Goal: Obtain resource: Download file/media

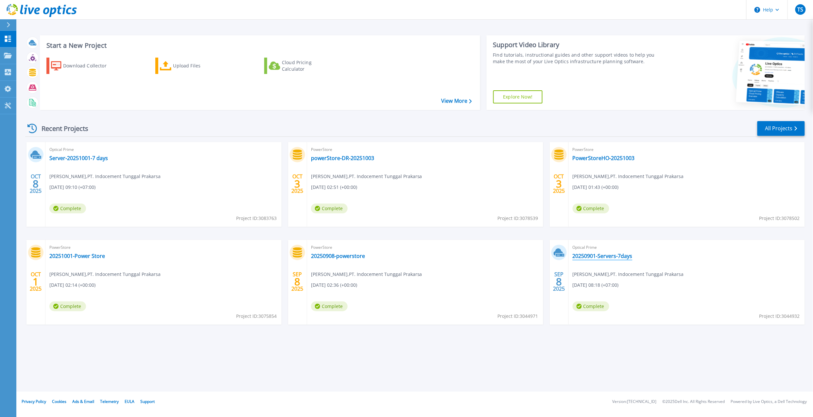
click at [606, 256] on link "20250901-Servers-7days" at bounding box center [603, 255] width 60 height 7
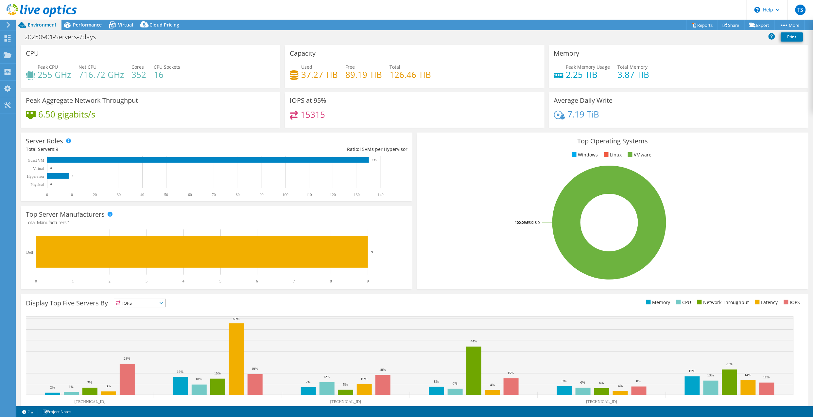
select select "USD"
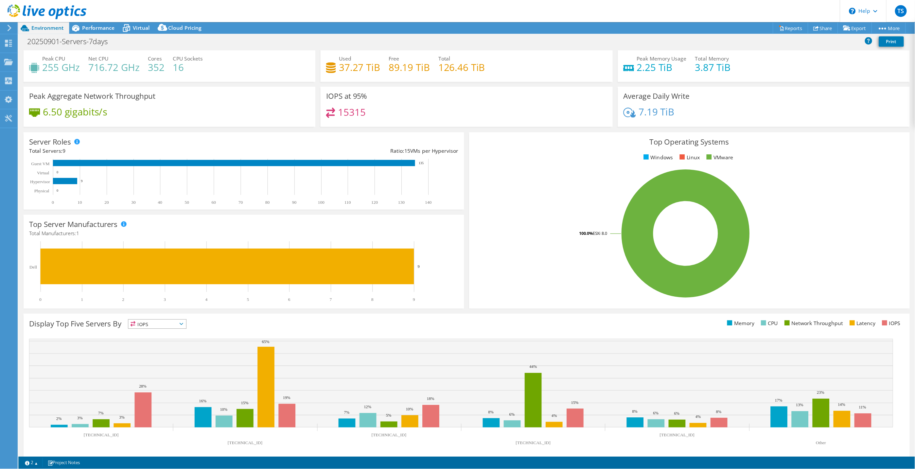
scroll to position [20, 0]
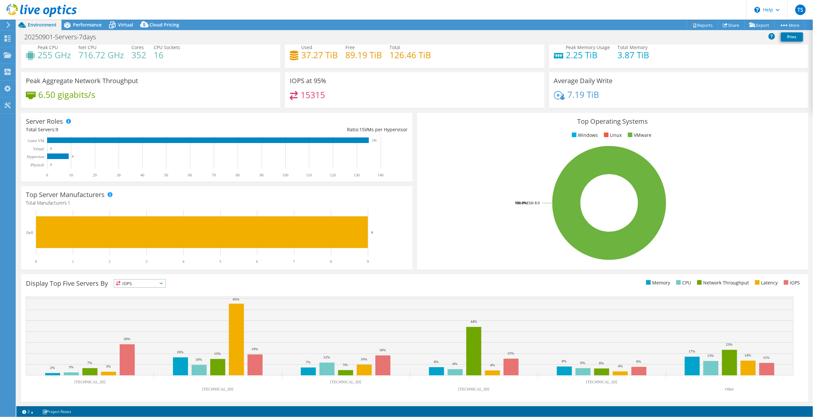
click at [142, 281] on span "IOPS" at bounding box center [139, 283] width 51 height 8
click at [143, 299] on li "Memory" at bounding box center [139, 300] width 51 height 9
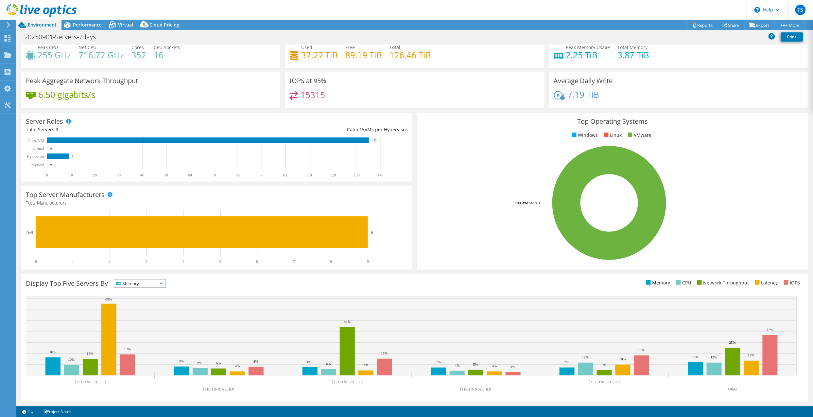
click at [152, 282] on span "Memory" at bounding box center [135, 283] width 43 height 8
click at [146, 307] on li "CPU" at bounding box center [139, 309] width 51 height 9
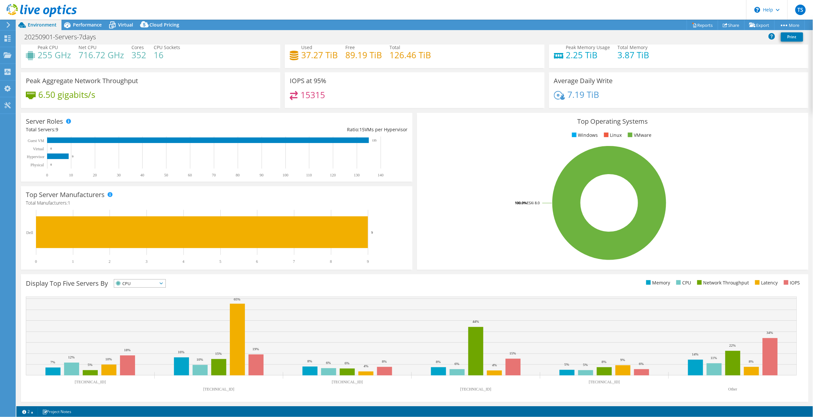
click at [152, 284] on span "CPU" at bounding box center [135, 283] width 43 height 8
click at [149, 288] on li "IOPS" at bounding box center [139, 291] width 51 height 9
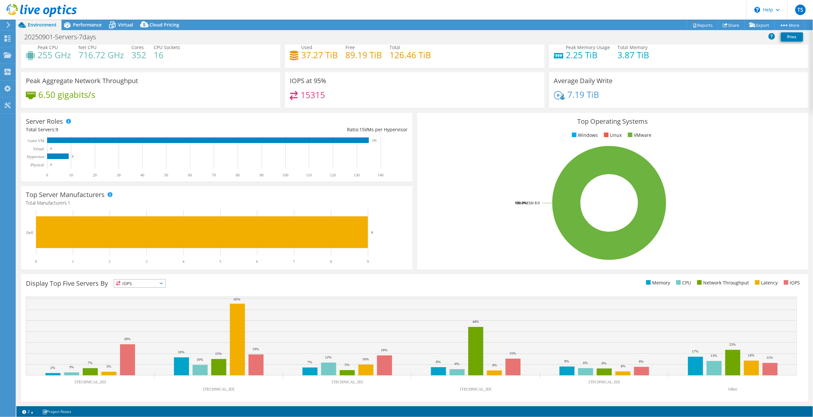
click at [151, 284] on span "IOPS" at bounding box center [135, 283] width 43 height 8
click at [144, 308] on li "CPU" at bounding box center [139, 309] width 51 height 9
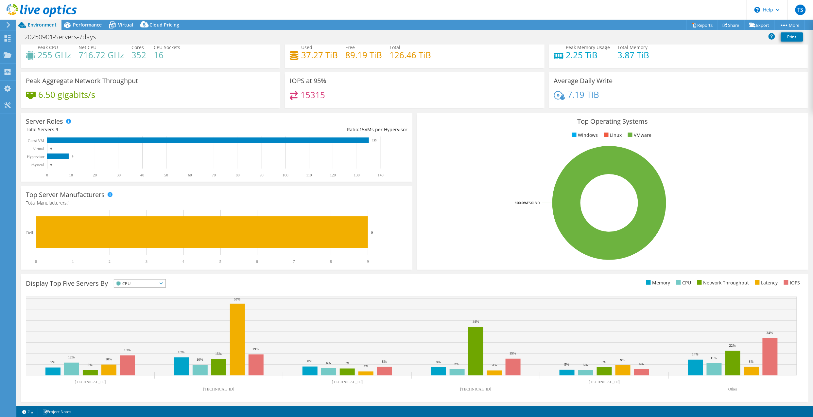
click at [151, 287] on span "CPU" at bounding box center [135, 283] width 43 height 8
click at [146, 318] on li "Network Throughput" at bounding box center [139, 319] width 51 height 9
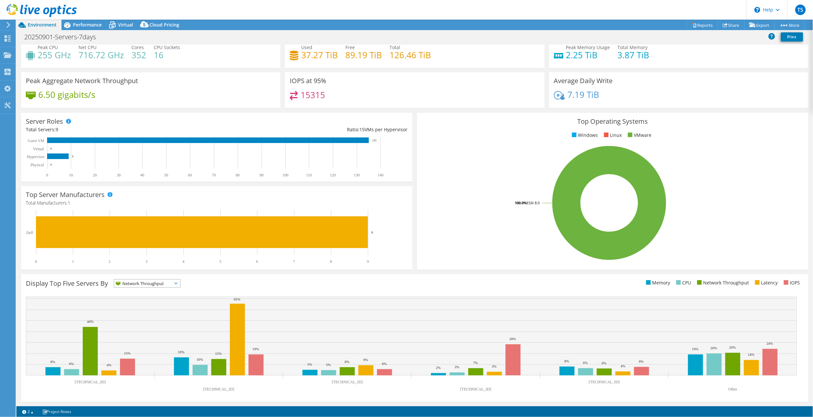
click at [160, 282] on span "Network Throughput" at bounding box center [143, 283] width 58 height 8
click at [152, 326] on li "Latency" at bounding box center [147, 328] width 66 height 9
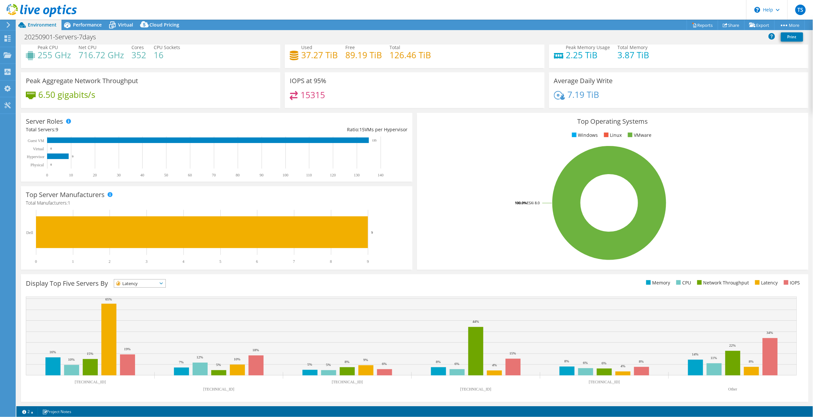
click at [765, 234] on rect at bounding box center [609, 203] width 375 height 114
click at [148, 286] on span "Latency" at bounding box center [135, 283] width 43 height 8
click at [145, 291] on li "IOPS" at bounding box center [139, 291] width 51 height 9
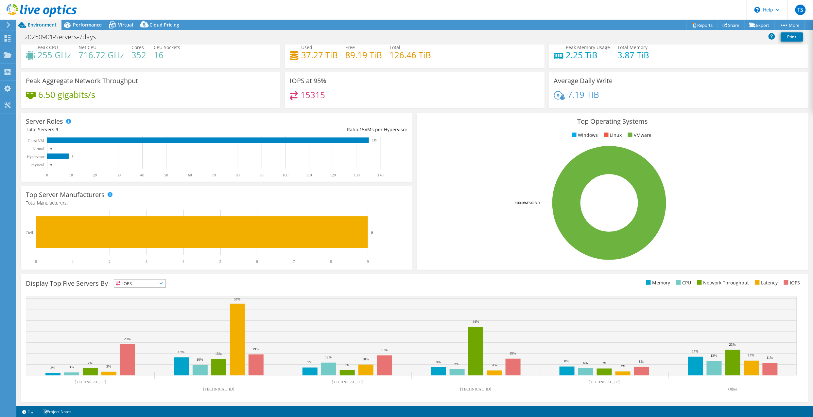
click at [156, 282] on span "IOPS" at bounding box center [135, 283] width 43 height 8
click at [142, 298] on li "Memory" at bounding box center [139, 300] width 51 height 9
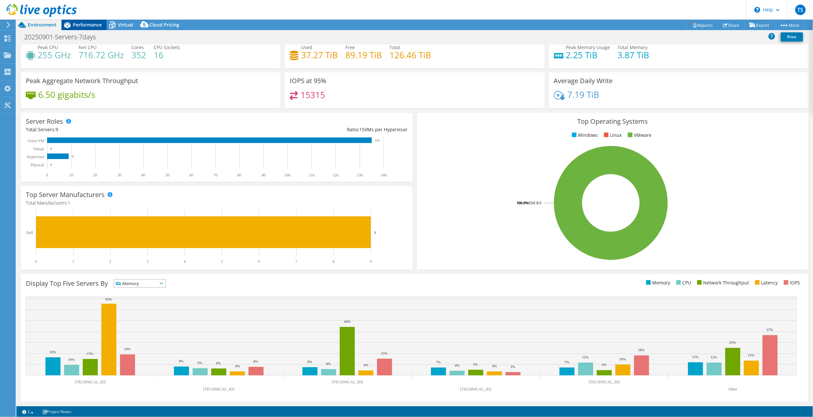
click at [74, 24] on span "Performance" at bounding box center [87, 25] width 29 height 6
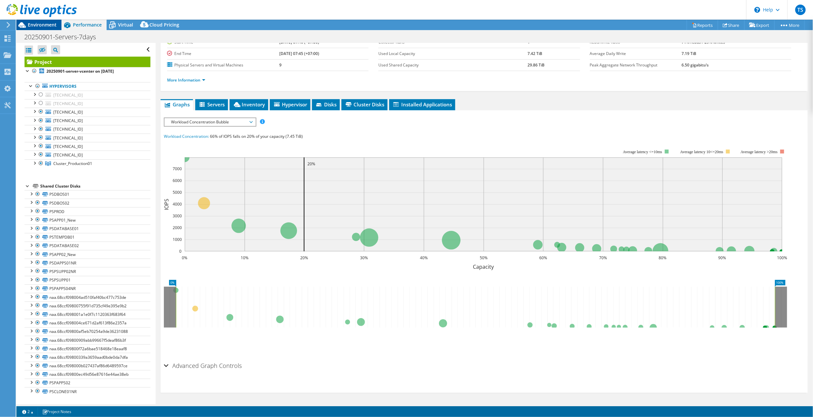
click at [33, 26] on span "Environment" at bounding box center [42, 25] width 29 height 6
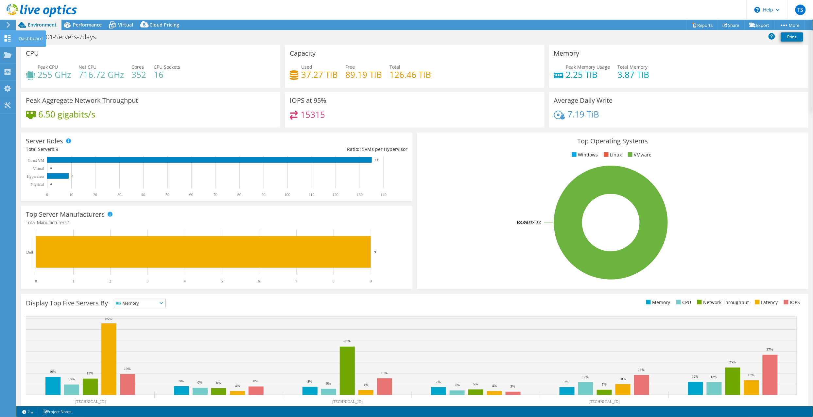
click at [20, 37] on div "Dashboard" at bounding box center [30, 38] width 31 height 16
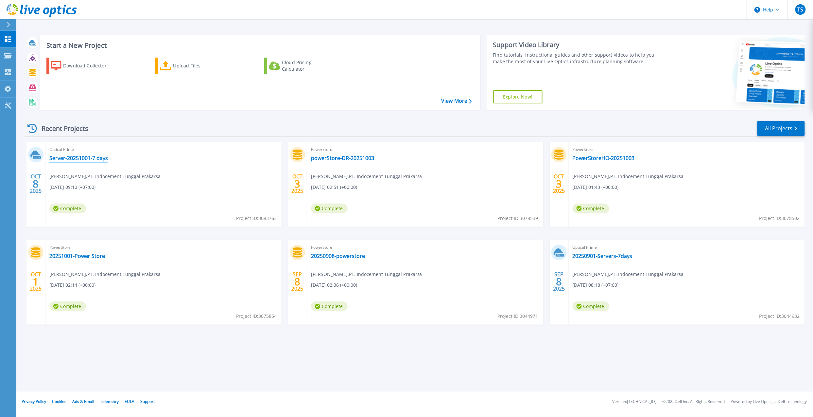
click at [77, 157] on link "Server-20251001-7 days" at bounding box center [78, 158] width 59 height 7
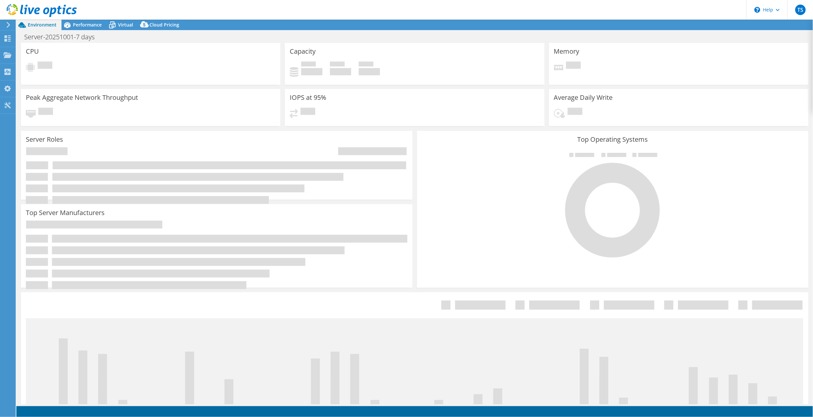
select select "USD"
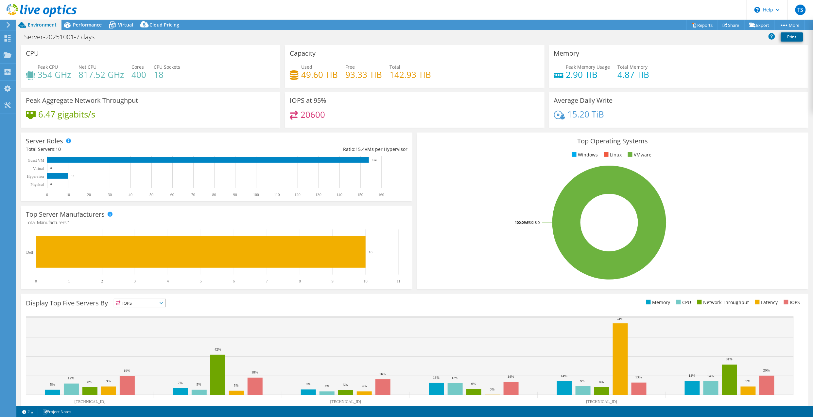
click at [796, 38] on link "Print" at bounding box center [792, 36] width 22 height 9
click at [88, 24] on span "Performance" at bounding box center [87, 25] width 29 height 6
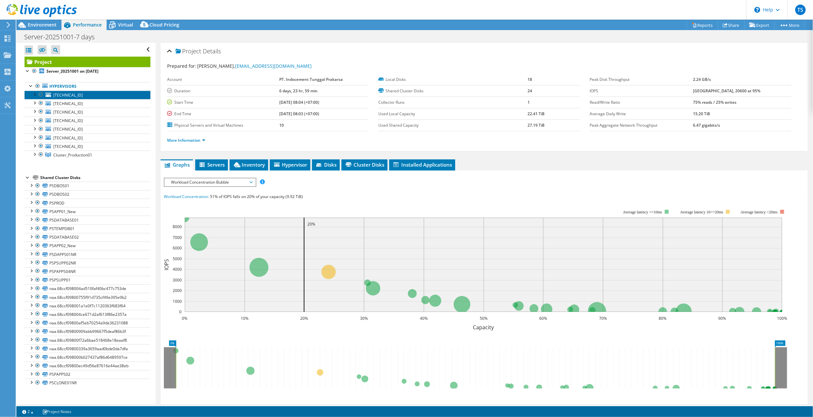
click at [60, 97] on span "10.10.161.5" at bounding box center [67, 95] width 29 height 6
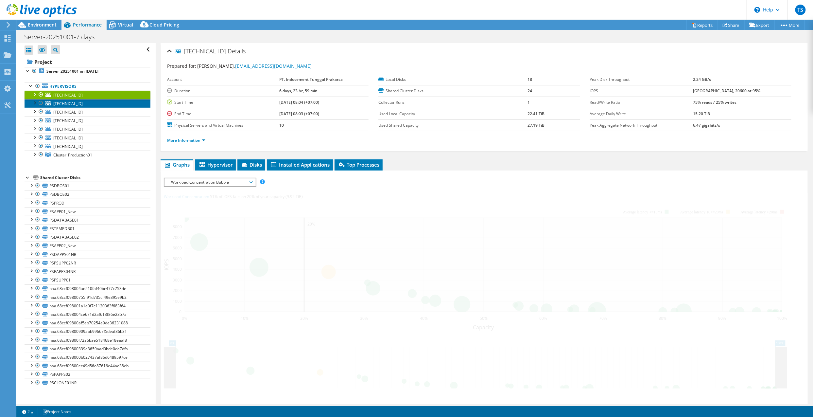
click at [62, 104] on span "[TECHNICAL_ID]" at bounding box center [67, 104] width 29 height 6
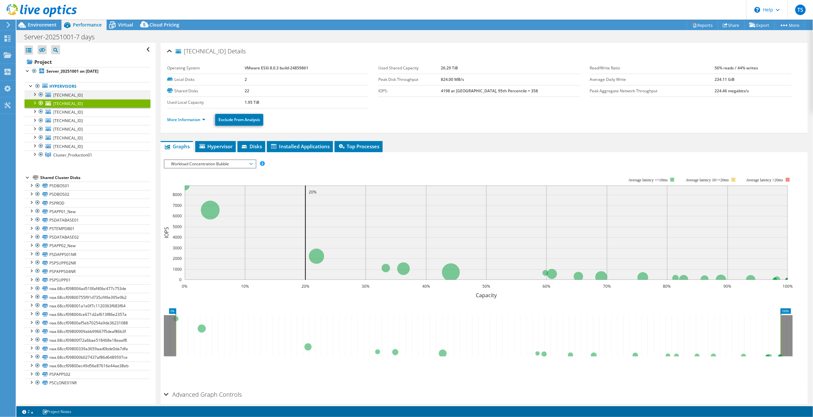
drag, startPoint x: 40, startPoint y: 95, endPoint x: 42, endPoint y: 103, distance: 8.2
click at [40, 96] on div at bounding box center [41, 95] width 7 height 8
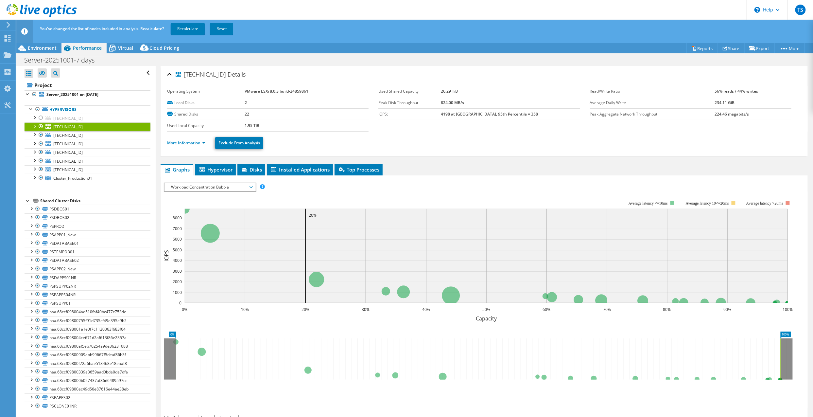
click at [42, 126] on div at bounding box center [41, 126] width 7 height 8
click at [183, 27] on link "Recalculate" at bounding box center [188, 29] width 34 height 12
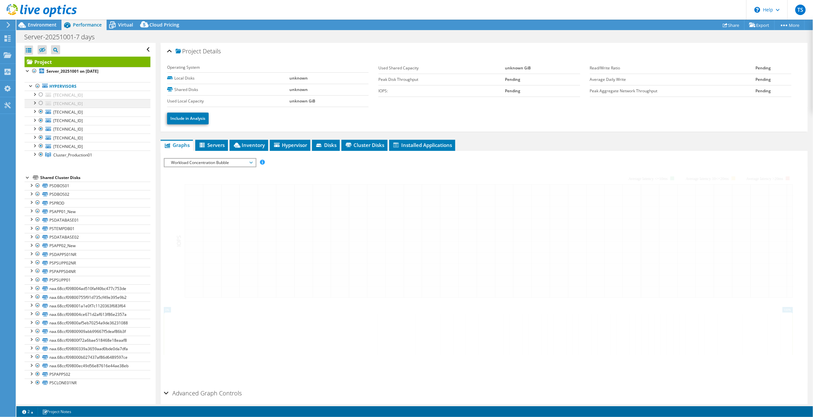
click at [39, 103] on div at bounding box center [41, 103] width 7 height 8
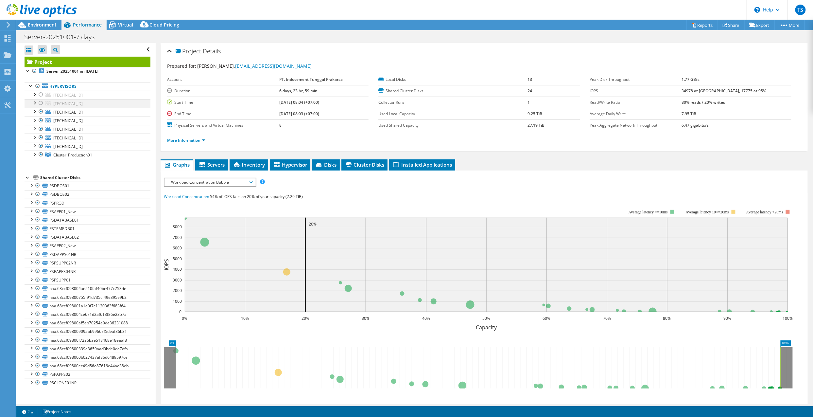
click at [42, 103] on div at bounding box center [41, 103] width 7 height 8
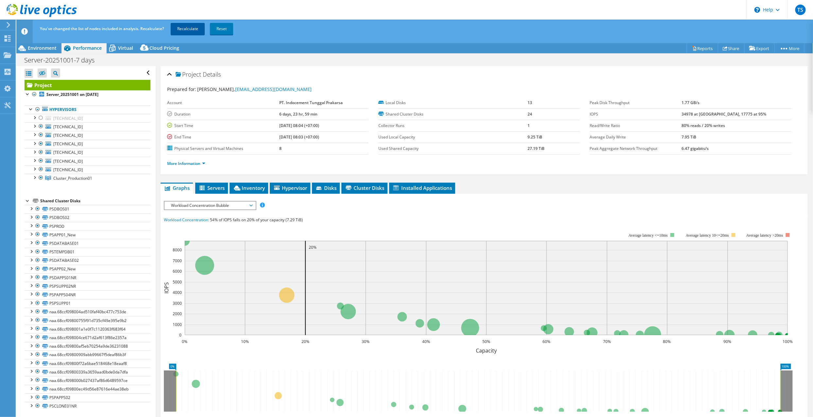
click at [190, 26] on link "Recalculate" at bounding box center [188, 29] width 34 height 12
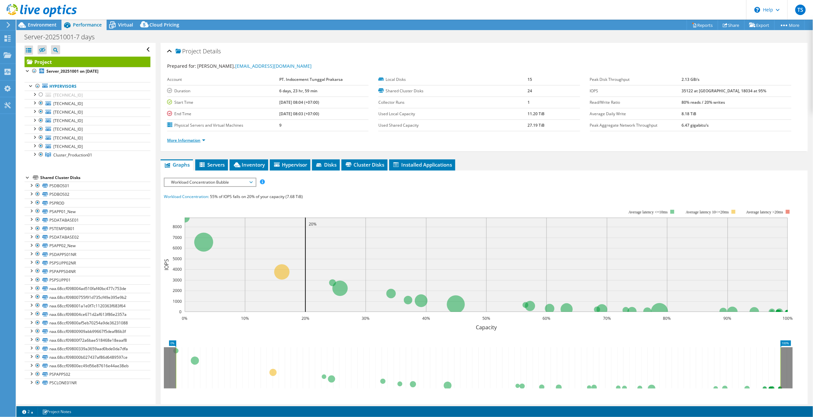
click at [180, 142] on link "More Information" at bounding box center [186, 140] width 38 height 6
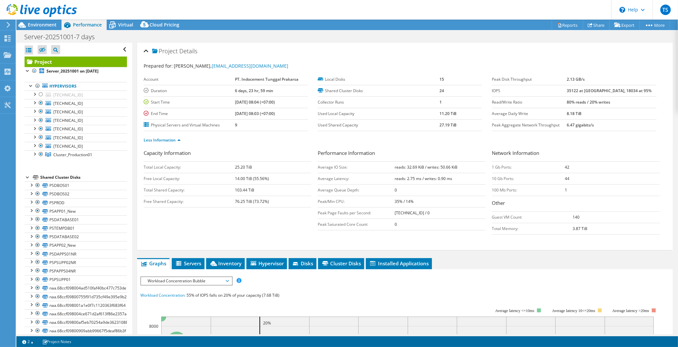
click at [117, 49] on div "Open All Close All Hide Excluded Nodes Project Tree Filter" at bounding box center [76, 50] width 102 height 14
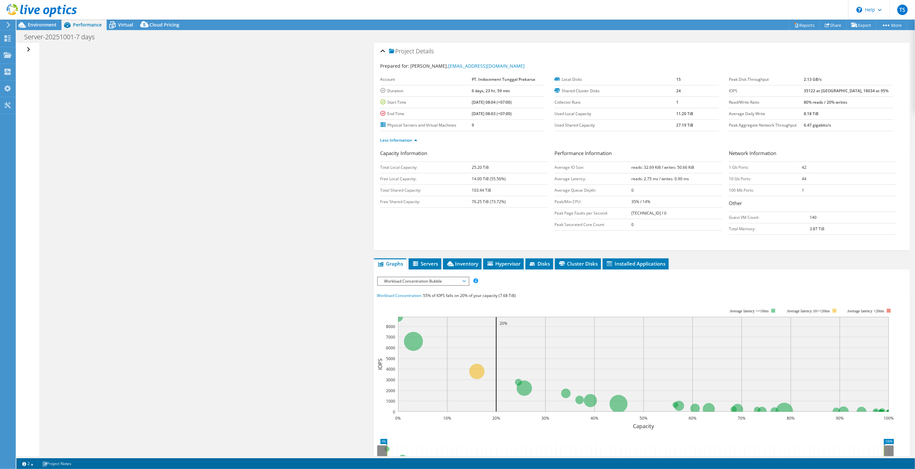
click at [154, 118] on div "Open All Close All Hide Excluded Nodes Project Tree Filter" at bounding box center [465, 249] width 898 height 413
click at [96, 106] on div "Open All Close All Hide Excluded Nodes Project Tree Filter" at bounding box center [465, 249] width 898 height 413
click at [29, 51] on div "Open All Close All Hide Excluded Nodes Project Tree Filter" at bounding box center [29, 50] width 9 height 14
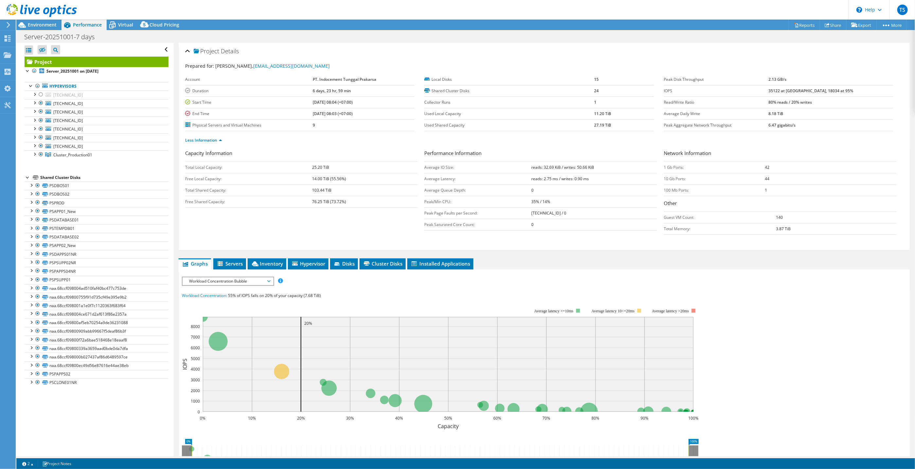
click at [159, 51] on div "Open All Close All Hide Excluded Nodes Project Tree Filter" at bounding box center [97, 50] width 144 height 14
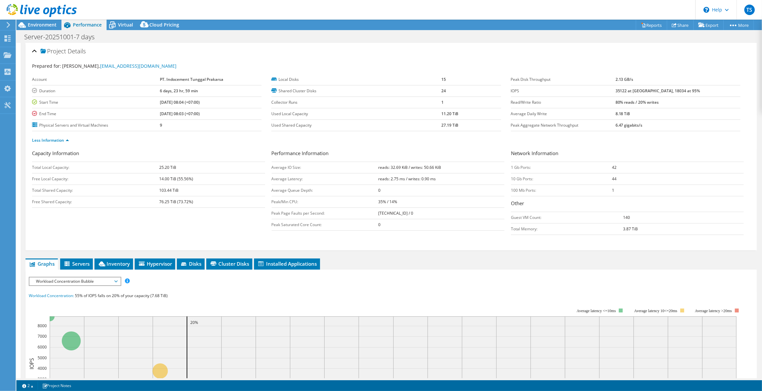
click at [328, 35] on div "Server-20251001-7 days Print" at bounding box center [389, 37] width 746 height 12
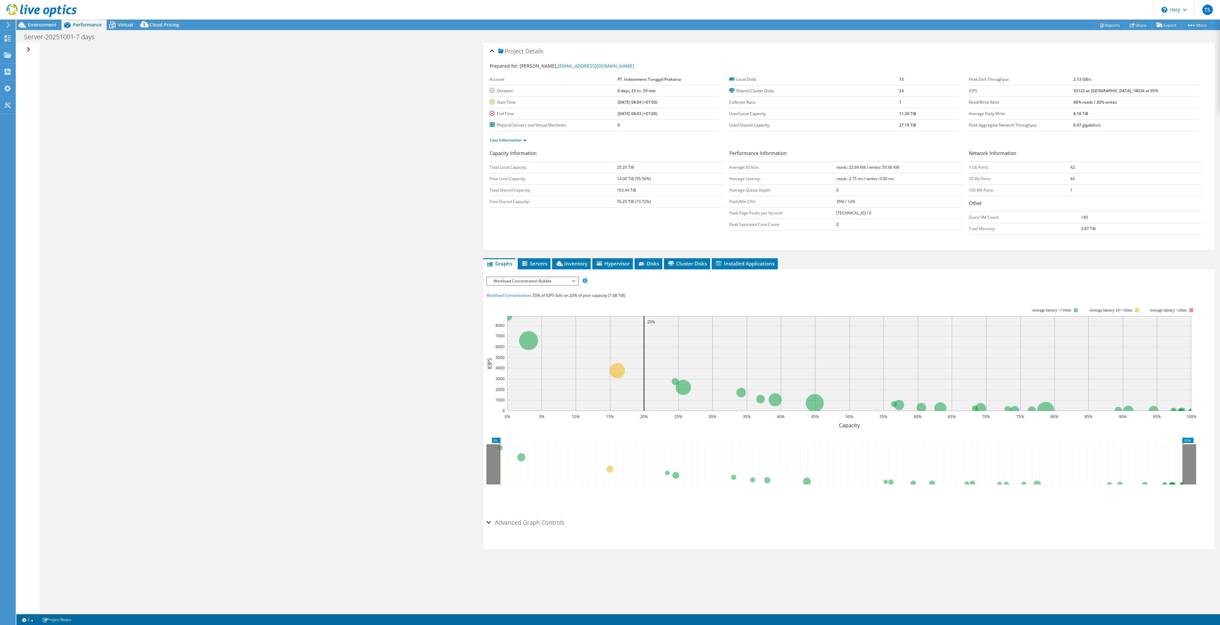
click at [28, 48] on div "Open All Close All Hide Excluded Nodes Project Tree Filter" at bounding box center [29, 50] width 9 height 14
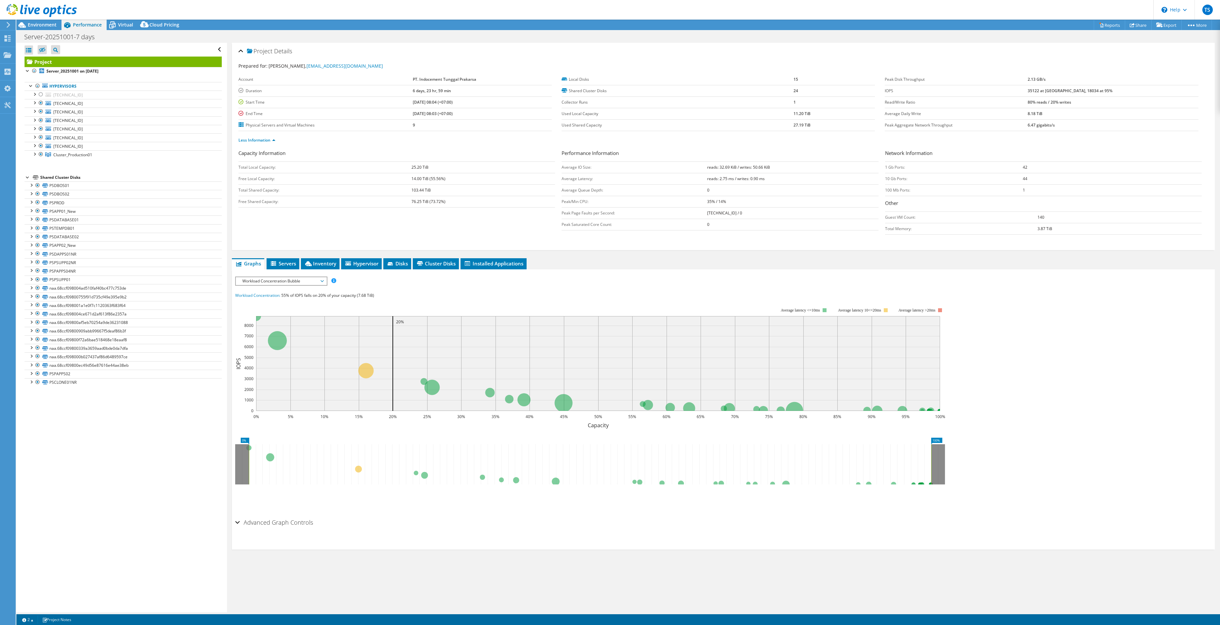
click at [209, 49] on div "Open All Close All Hide Excluded Nodes Project Tree Filter" at bounding box center [123, 50] width 197 height 14
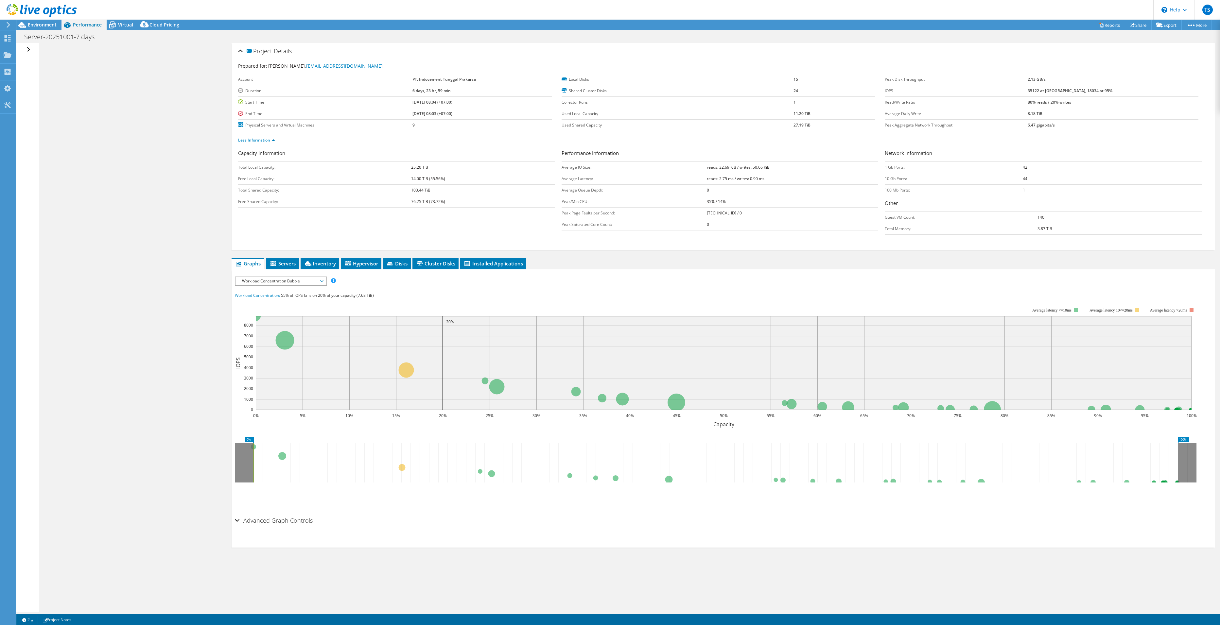
click at [26, 50] on div "Open All Close All Hide Excluded Nodes Project Tree Filter" at bounding box center [27, 328] width 23 height 570
click at [27, 50] on div "Open All Close All Hide Excluded Nodes Project Tree Filter" at bounding box center [29, 50] width 9 height 14
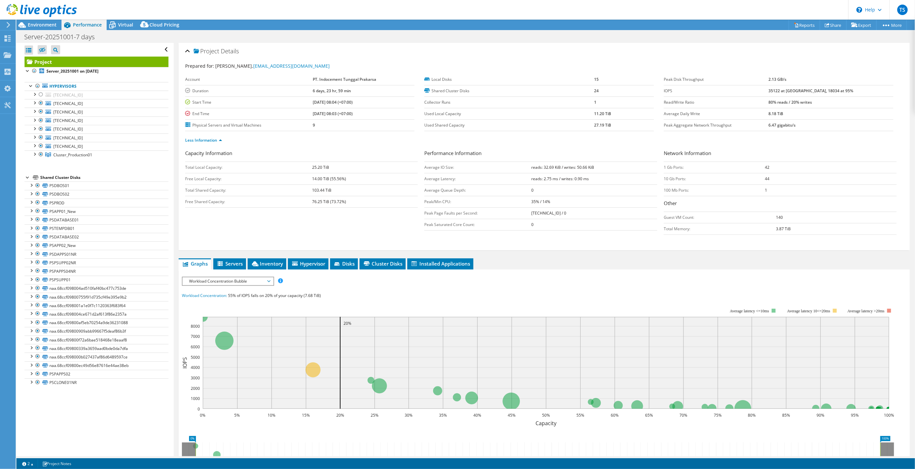
click at [156, 50] on div "Open All Close All Hide Excluded Nodes Project Tree Filter" at bounding box center [97, 50] width 144 height 14
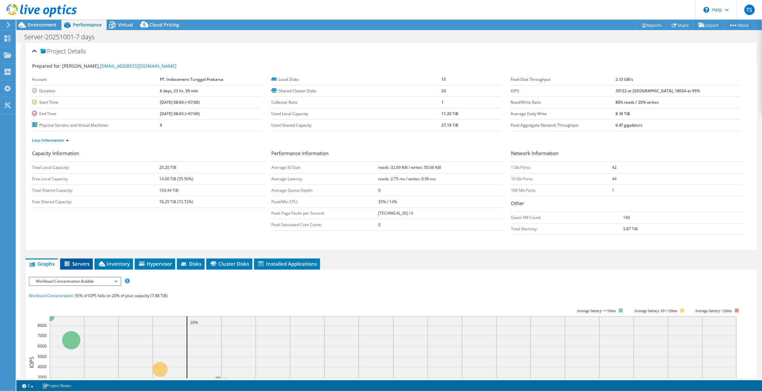
click at [73, 264] on span "Servers" at bounding box center [76, 263] width 26 height 7
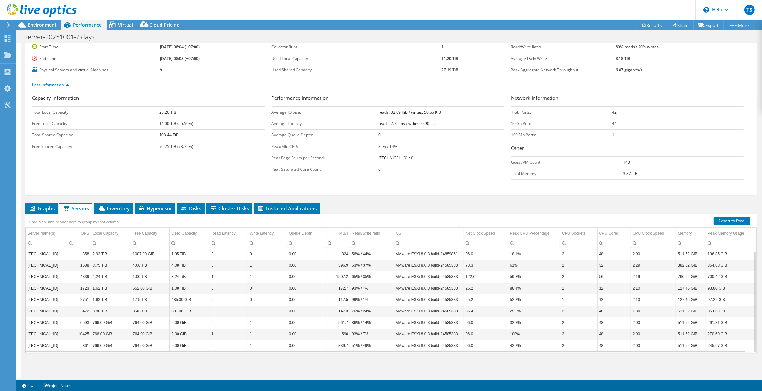
scroll to position [2, 0]
click at [55, 345] on td "[TECHNICAL_ID]" at bounding box center [46, 345] width 41 height 11
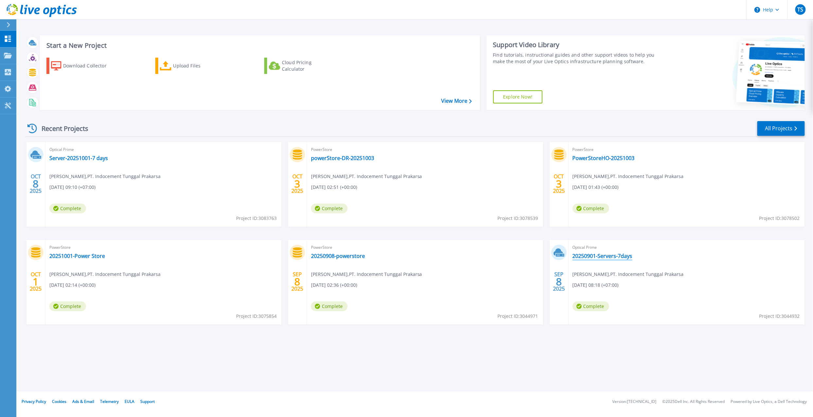
drag, startPoint x: 609, startPoint y: 256, endPoint x: 597, endPoint y: 255, distance: 11.8
click at [597, 255] on link "20250901-Servers-7days" at bounding box center [603, 255] width 60 height 7
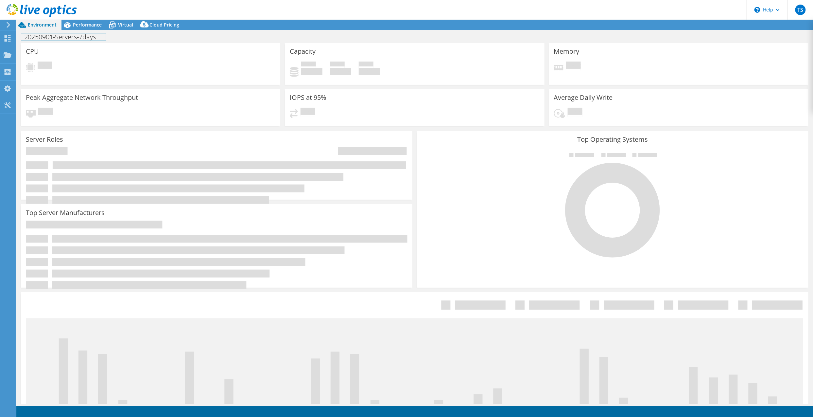
click at [51, 39] on h1 "20250901-Servers-7days" at bounding box center [63, 36] width 85 height 7
select select "USD"
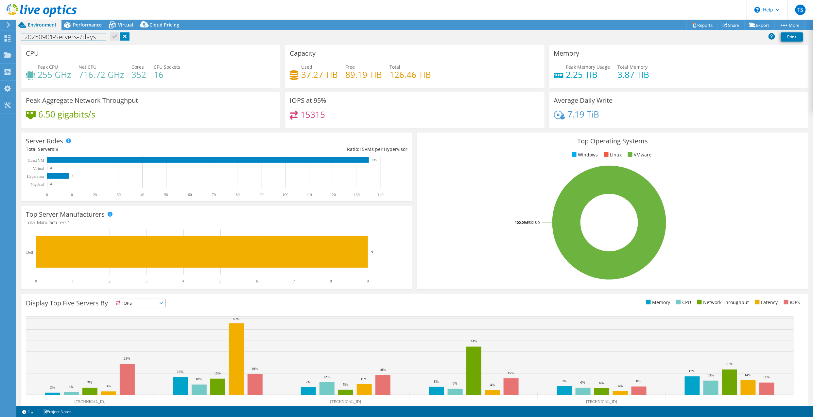
click at [77, 38] on h1 "20250901-Servers-7days" at bounding box center [63, 36] width 85 height 7
click at [114, 37] on link at bounding box center [111, 36] width 9 height 8
click at [74, 25] on span "Performance" at bounding box center [87, 25] width 29 height 6
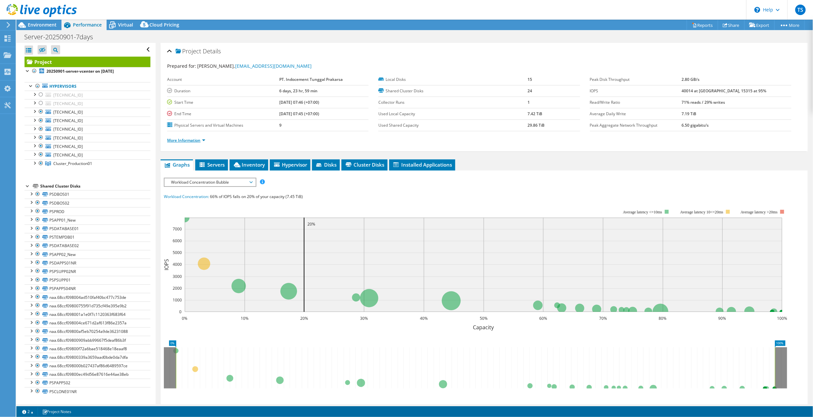
click at [192, 142] on link "More Information" at bounding box center [186, 140] width 38 height 6
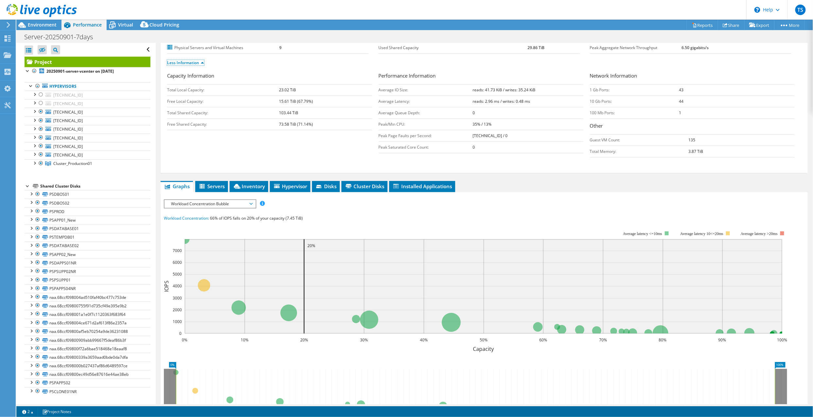
scroll to position [161, 0]
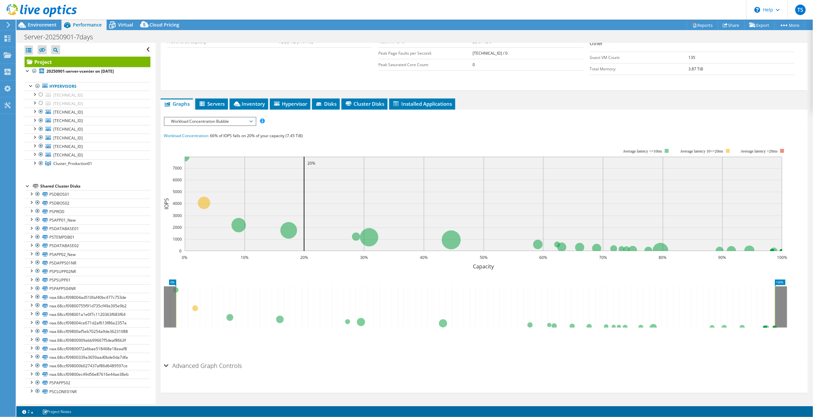
click at [196, 365] on h2 "Advanced Graph Controls" at bounding box center [203, 365] width 78 height 13
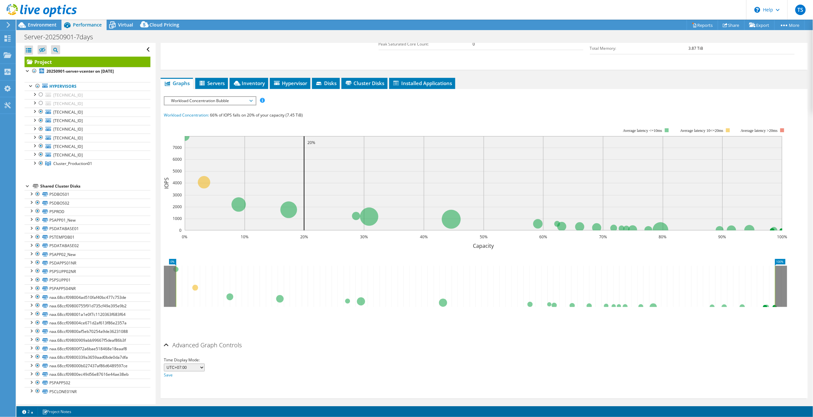
scroll to position [181, 0]
click at [208, 81] on span "Servers" at bounding box center [211, 82] width 26 height 7
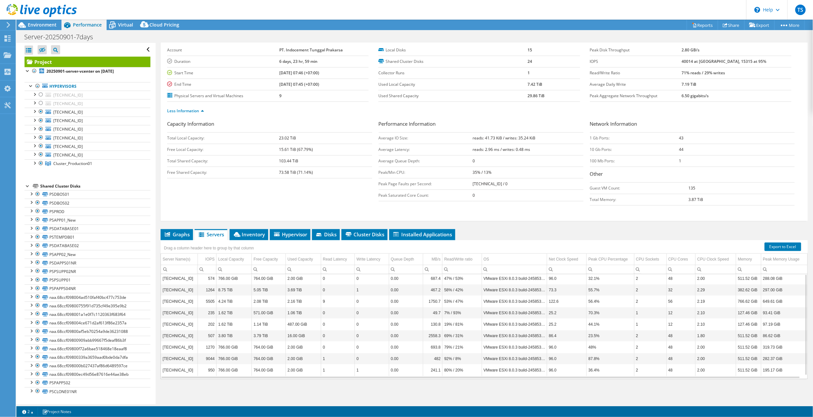
scroll to position [0, 0]
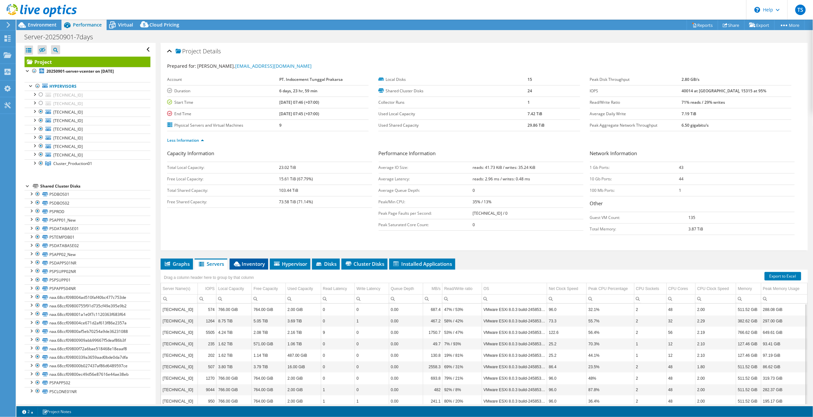
click at [250, 264] on span "Inventory" at bounding box center [249, 263] width 32 height 7
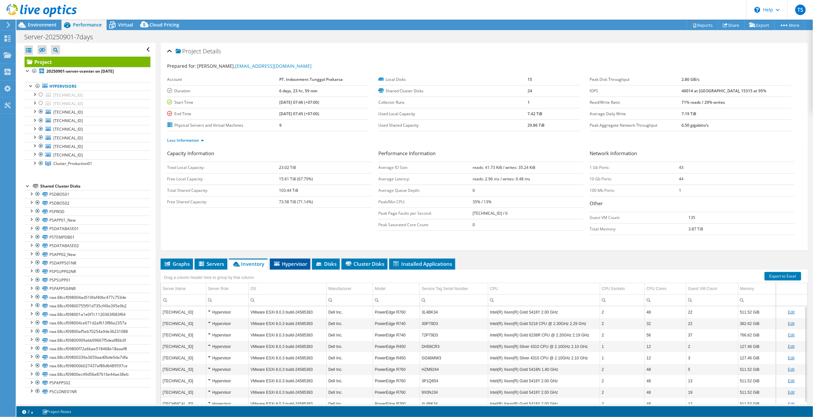
click at [289, 263] on span "Hypervisor" at bounding box center [290, 263] width 34 height 7
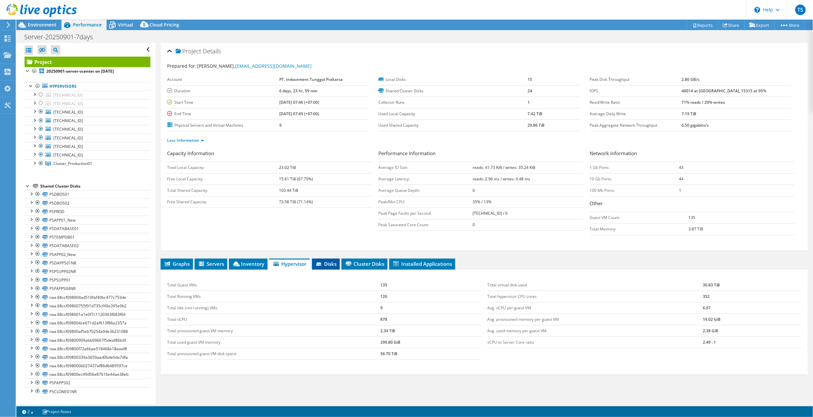
click at [325, 267] on span "Disks" at bounding box center [325, 263] width 21 height 7
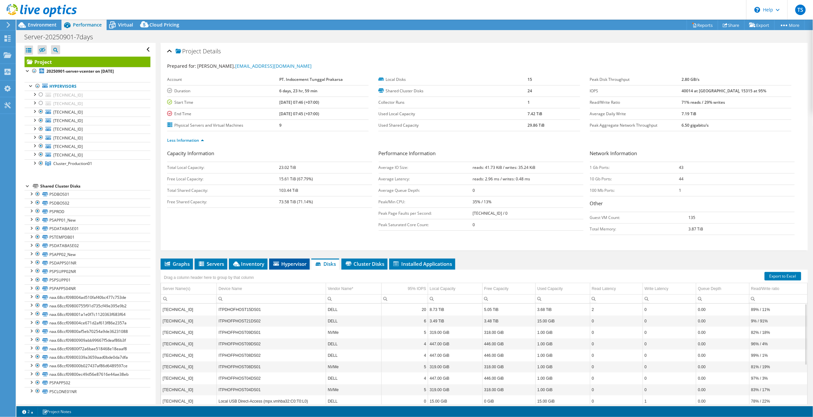
click at [298, 267] on span "Hypervisor" at bounding box center [289, 263] width 34 height 7
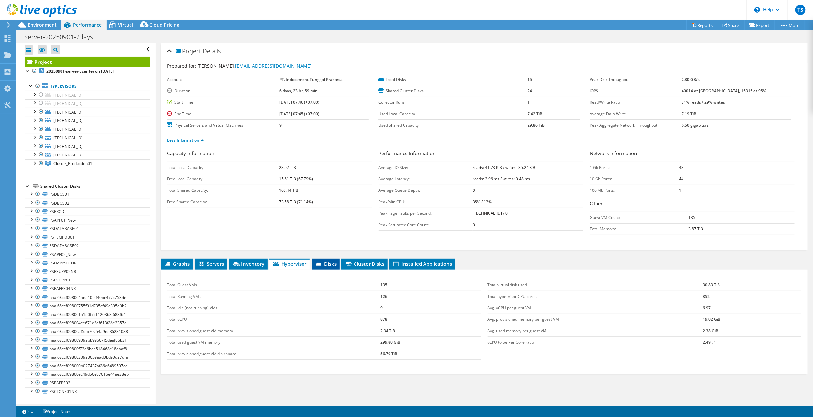
click at [334, 269] on li "Disks" at bounding box center [326, 263] width 28 height 11
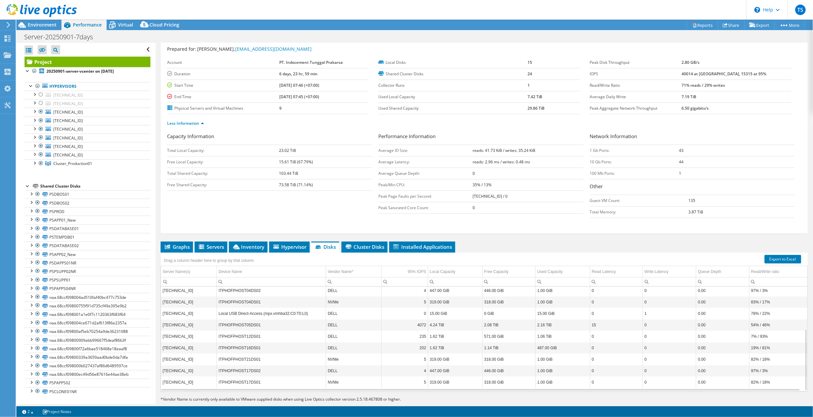
scroll to position [30, 0]
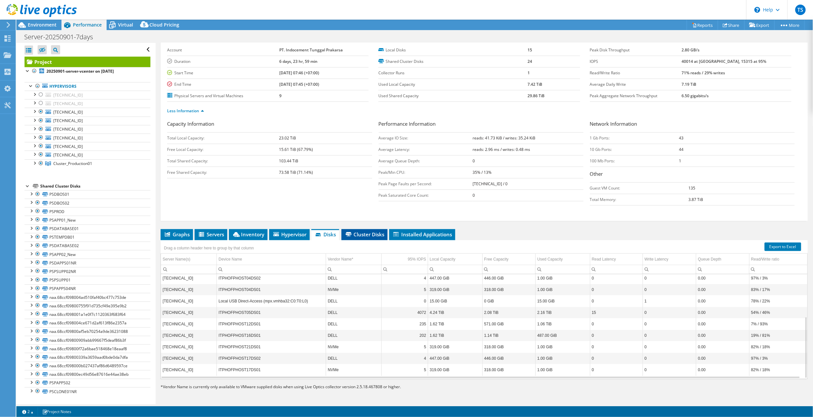
click at [365, 232] on span "Cluster Disks" at bounding box center [365, 234] width 40 height 7
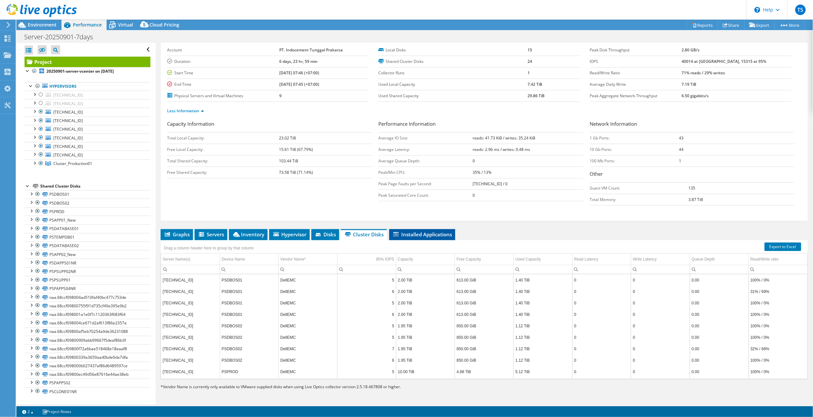
click at [414, 233] on span "Installed Applications" at bounding box center [422, 234] width 60 height 7
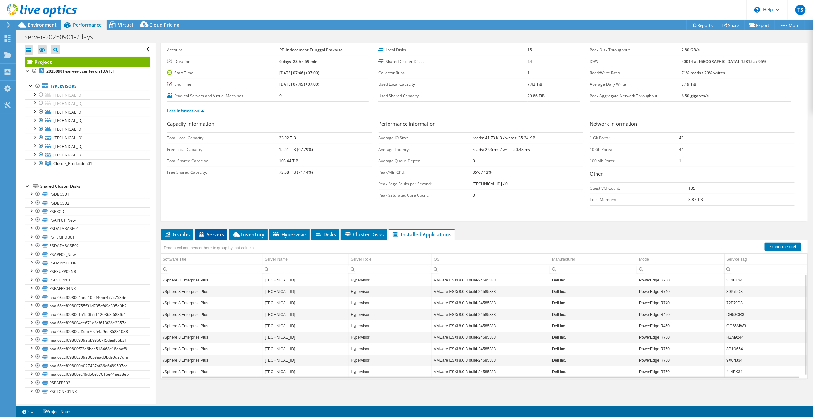
click at [209, 233] on span "Servers" at bounding box center [211, 234] width 26 height 7
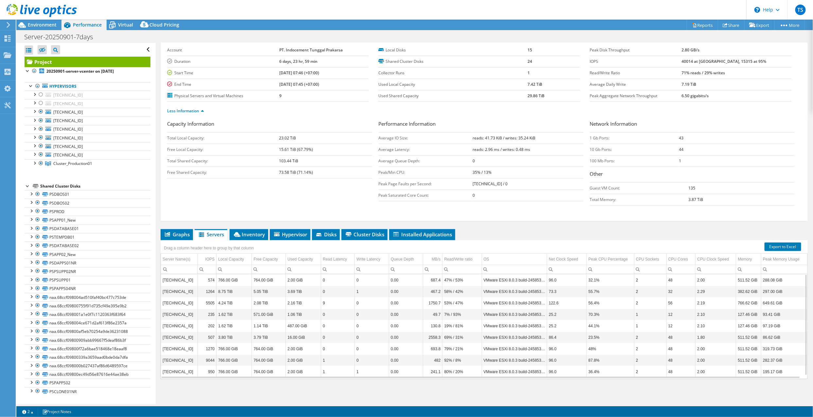
scroll to position [0, 0]
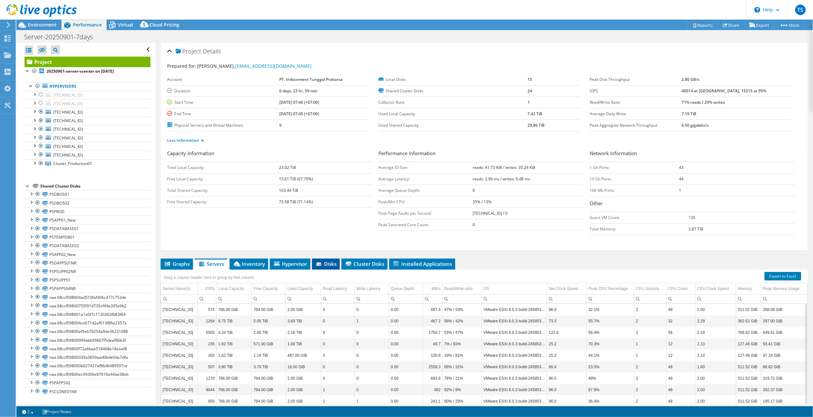
click at [329, 267] on span "Disks" at bounding box center [325, 263] width 21 height 7
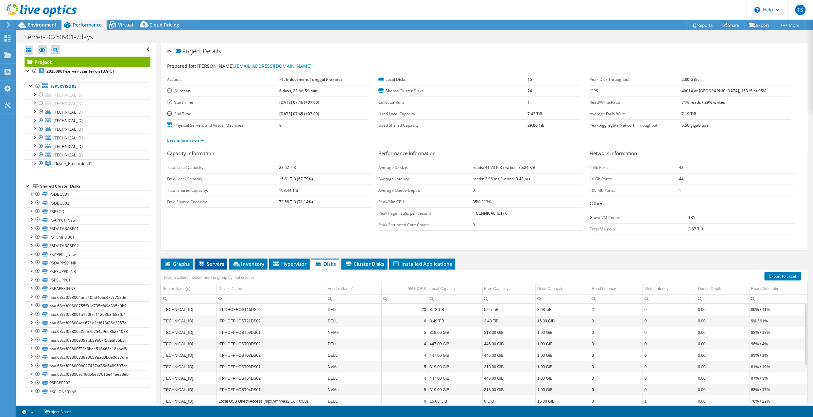
click at [214, 266] on span "Servers" at bounding box center [211, 263] width 26 height 7
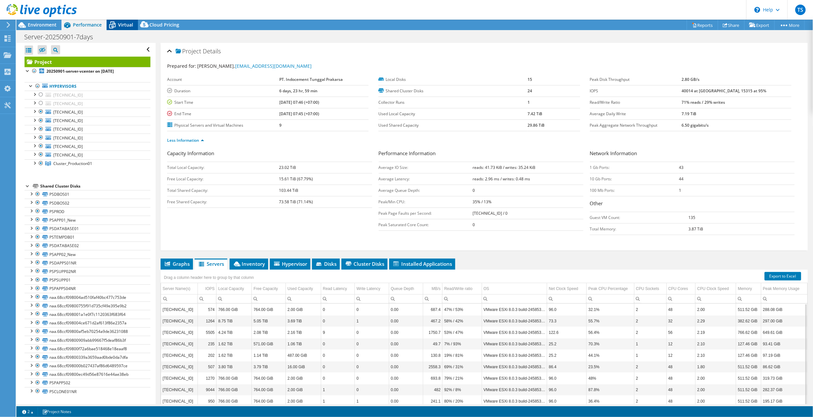
click at [126, 25] on span "Virtual" at bounding box center [125, 25] width 15 height 6
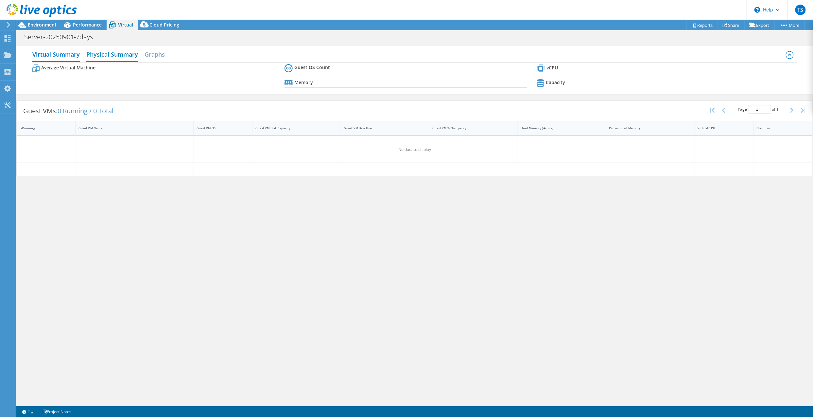
click at [124, 54] on h2 "Physical Summary" at bounding box center [112, 55] width 52 height 14
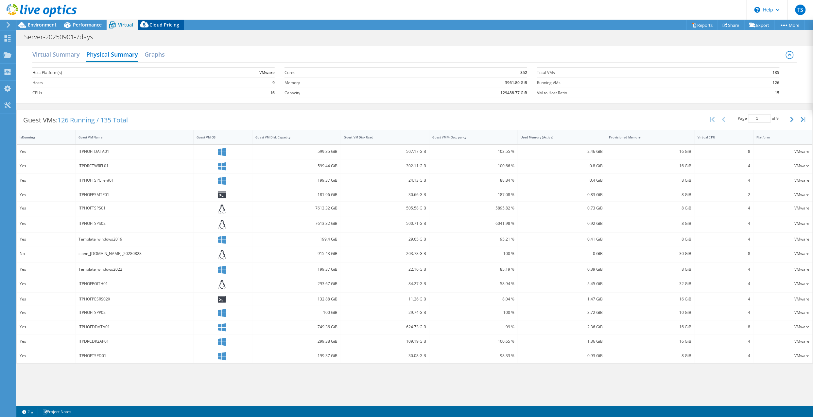
click at [164, 26] on span "Cloud Pricing" at bounding box center [164, 25] width 30 height 6
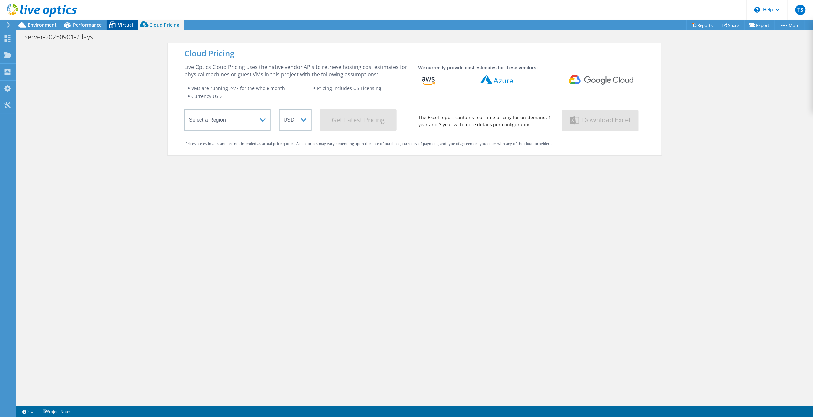
click at [116, 23] on icon at bounding box center [112, 24] width 11 height 11
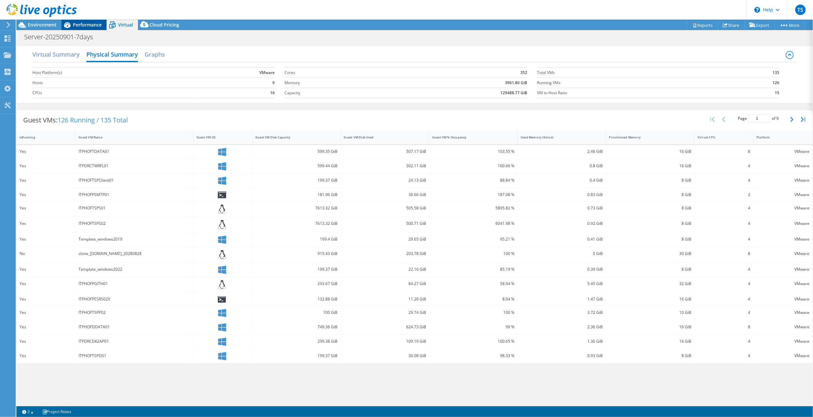
click at [100, 24] on span "Performance" at bounding box center [87, 25] width 29 height 6
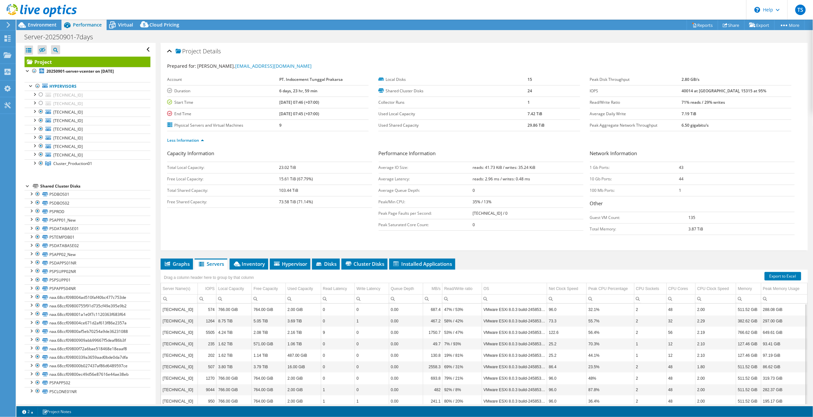
click at [142, 50] on div "Open All Close All Hide Excluded Nodes Project Tree Filter" at bounding box center [88, 50] width 126 height 14
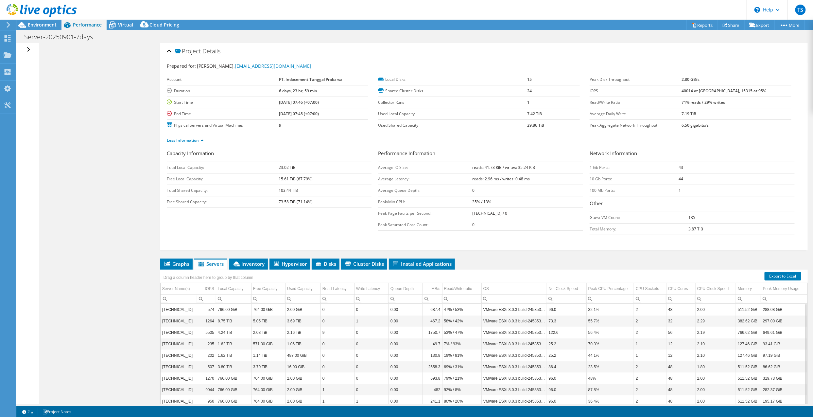
click at [100, 93] on div "Open All Close All Hide Excluded Nodes Project Tree Filter" at bounding box center [414, 223] width 797 height 361
click at [28, 50] on div "Open All Close All Hide Excluded Nodes Project Tree Filter" at bounding box center [29, 50] width 9 height 14
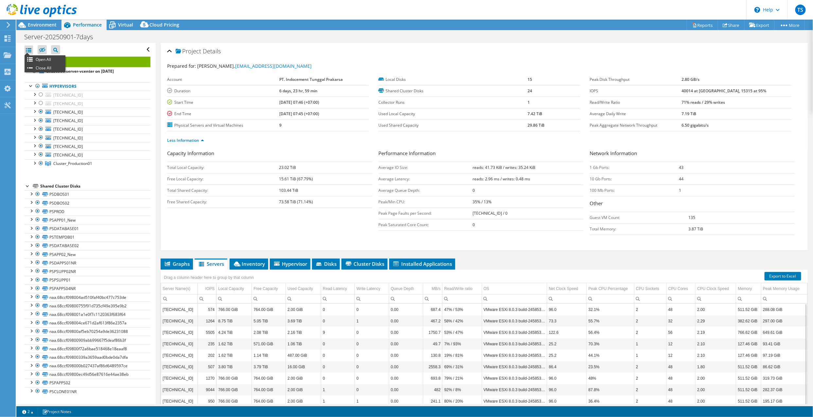
click at [29, 49] on div at bounding box center [29, 49] width 9 height 9
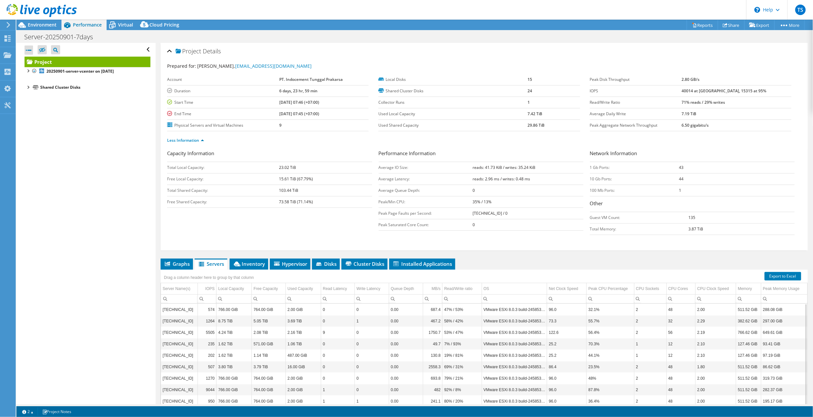
click at [142, 50] on div "Open All Close All Hide Excluded Nodes Project Tree Filter" at bounding box center [88, 50] width 126 height 14
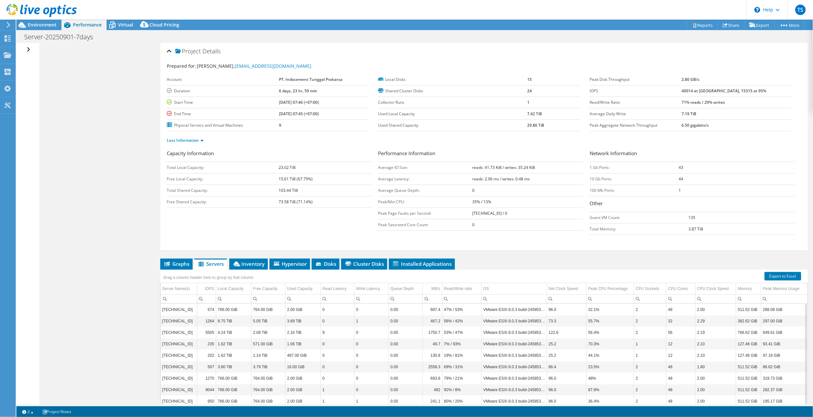
click at [119, 130] on div "Open All Close All Hide Excluded Nodes Project Tree Filter" at bounding box center [414, 223] width 797 height 361
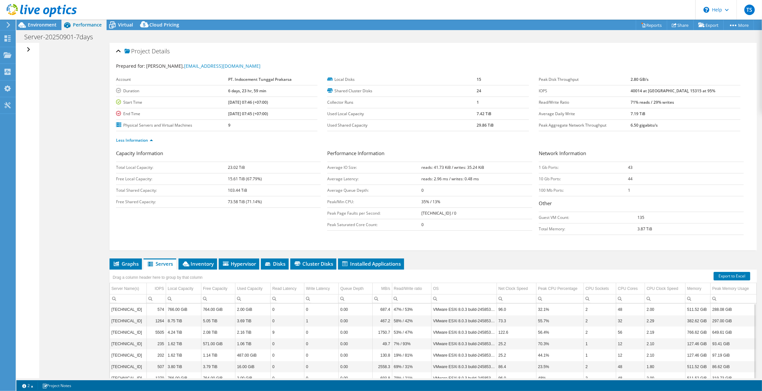
click at [28, 51] on div "Open All Close All Hide Excluded Nodes Project Tree Filter" at bounding box center [29, 50] width 9 height 14
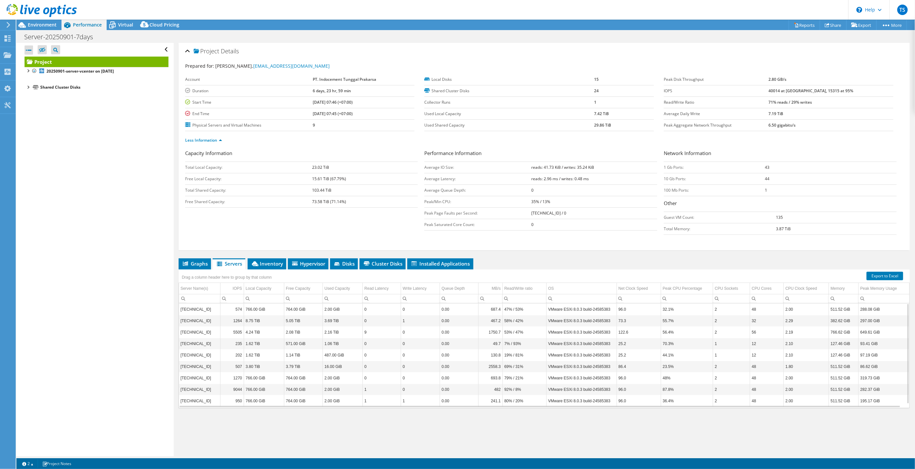
click at [159, 46] on div "Open All Close All Hide Excluded Nodes Project Tree Filter" at bounding box center [97, 50] width 144 height 14
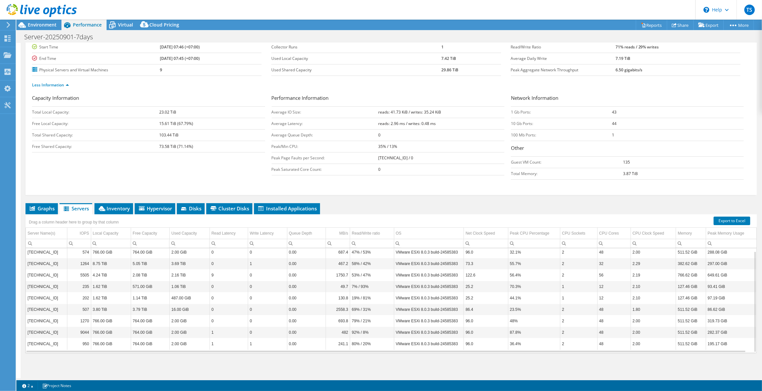
scroll to position [56, 0]
click at [56, 274] on td "[TECHNICAL_ID]" at bounding box center [46, 274] width 41 height 11
click at [47, 255] on td "[TECHNICAL_ID]" at bounding box center [46, 251] width 41 height 11
click at [47, 262] on td "[TECHNICAL_ID]" at bounding box center [46, 263] width 41 height 11
click at [53, 279] on td "[TECHNICAL_ID]" at bounding box center [46, 274] width 41 height 11
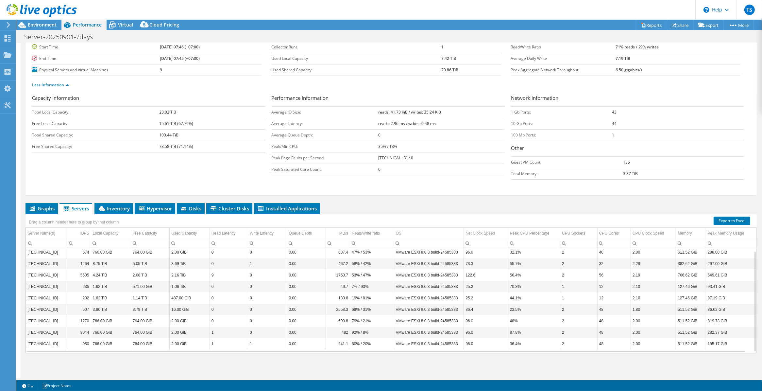
click at [53, 290] on td "[TECHNICAL_ID]" at bounding box center [46, 286] width 41 height 11
click at [55, 303] on td "[TECHNICAL_ID]" at bounding box center [46, 297] width 41 height 11
click at [53, 309] on td "[TECHNICAL_ID]" at bounding box center [46, 309] width 41 height 11
click at [53, 323] on td "[TECHNICAL_ID]" at bounding box center [46, 320] width 41 height 11
click at [53, 336] on td "[TECHNICAL_ID]" at bounding box center [46, 332] width 41 height 11
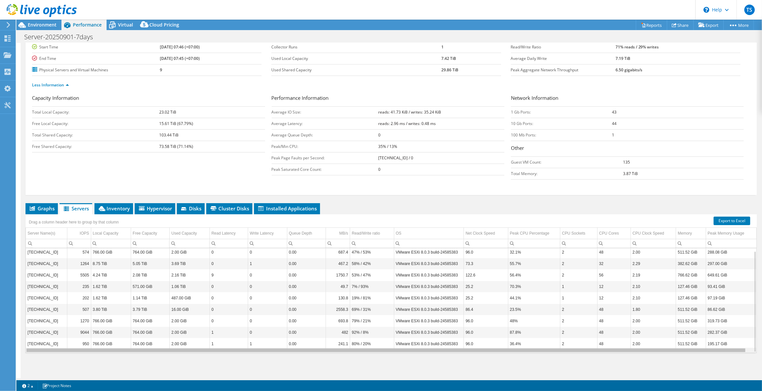
click at [52, 351] on div "Data grid" at bounding box center [385, 350] width 719 height 4
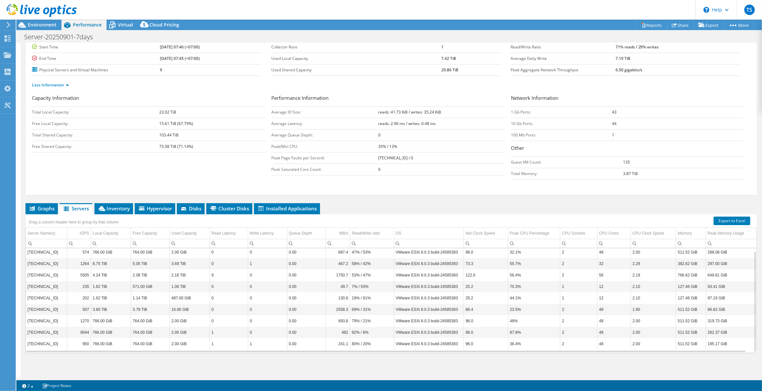
scroll to position [0, 0]
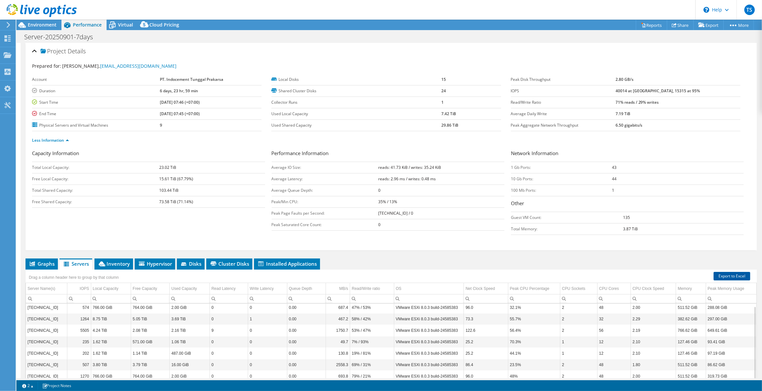
click at [727, 275] on link "Export to Excel" at bounding box center [732, 276] width 37 height 9
